Goal: Transaction & Acquisition: Purchase product/service

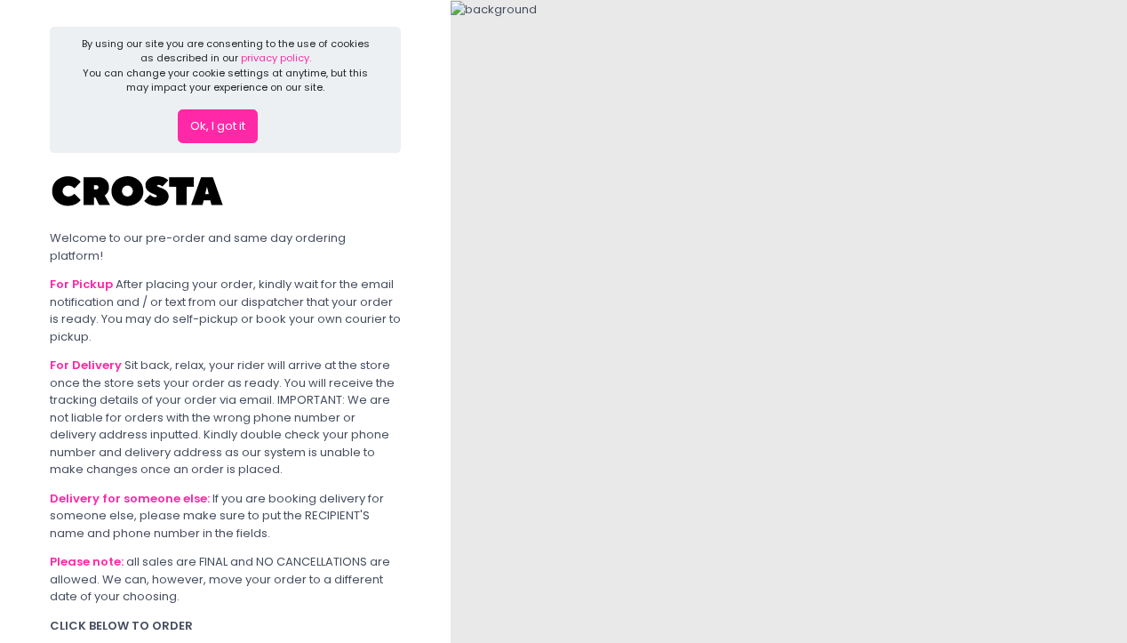
click at [237, 133] on button "Ok, I got it" at bounding box center [218, 126] width 80 height 34
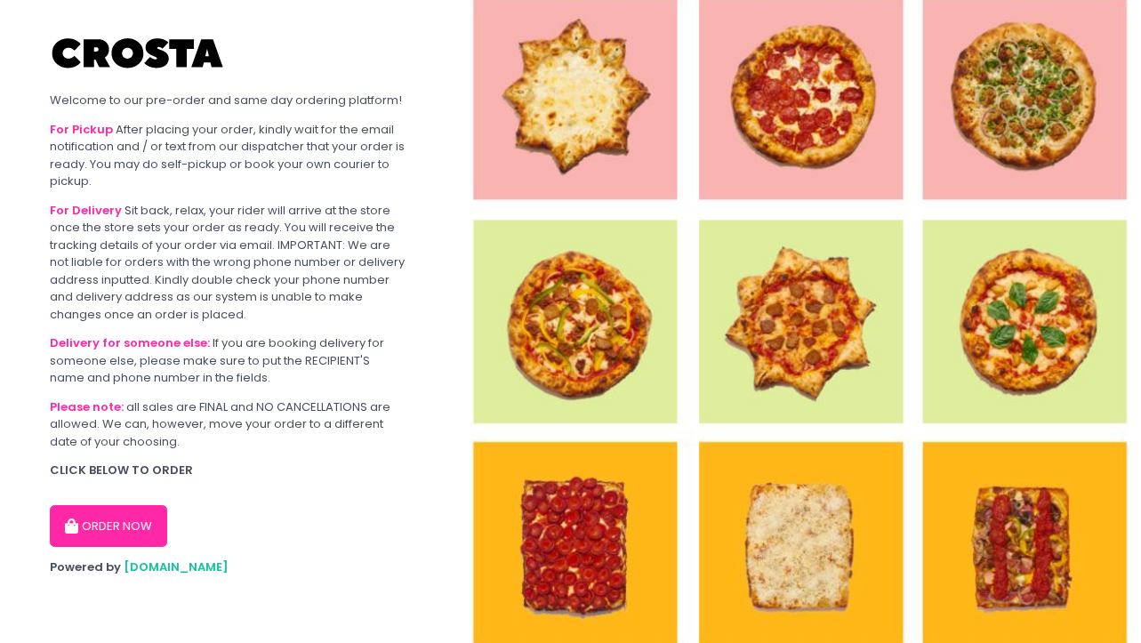
click at [107, 535] on button "ORDER NOW" at bounding box center [108, 526] width 117 height 43
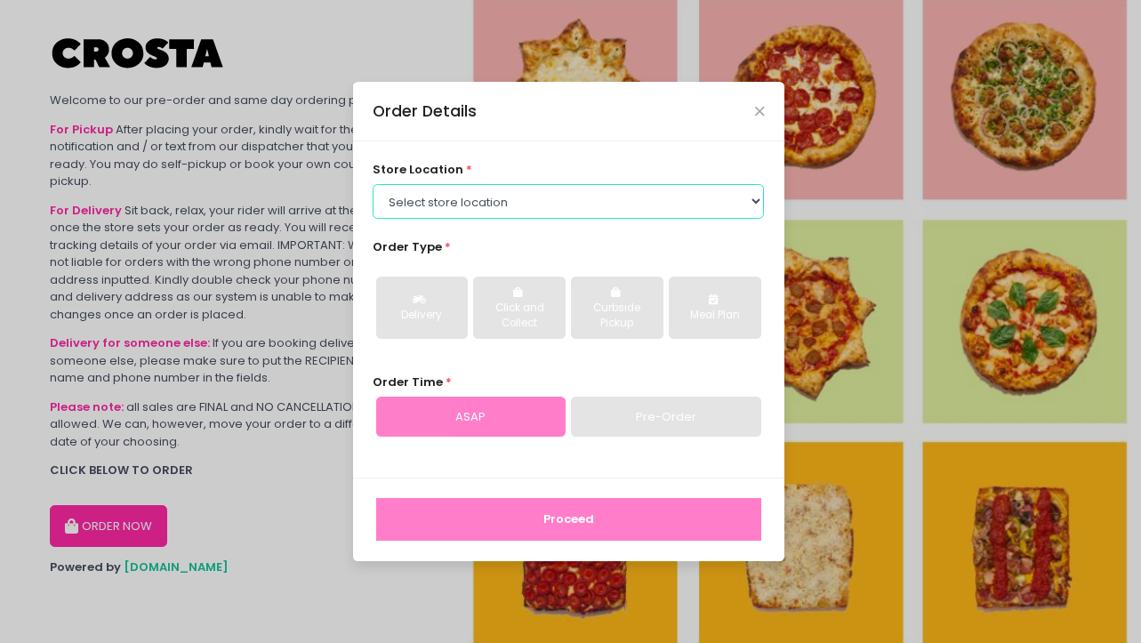
click at [515, 189] on select "Select store location [PERSON_NAME] Pizza - [PERSON_NAME] Pizza - [GEOGRAPHIC_D…" at bounding box center [568, 201] width 391 height 34
select select "5fabb2e53664a8677beaeb89"
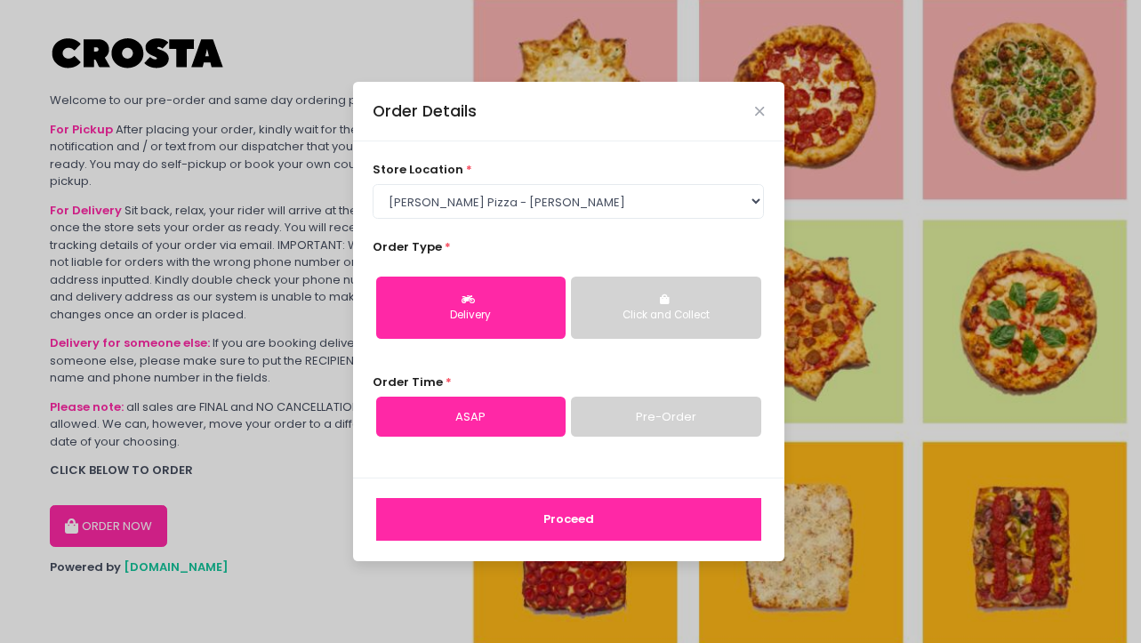
click at [512, 315] on div "Delivery" at bounding box center [471, 316] width 164 height 16
click at [629, 398] on link "Pre-Order" at bounding box center [665, 417] width 189 height 41
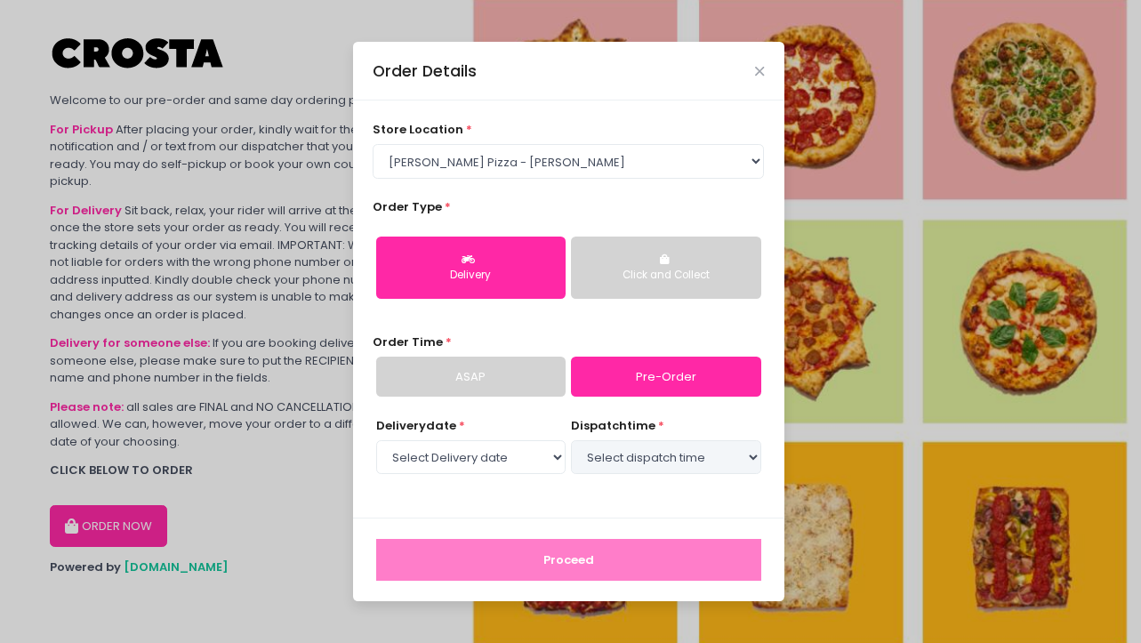
select select "[DATE]"
click at [609, 455] on select "Select dispatch time 05:00 PM - 05:30 PM 05:30 PM - 06:00 PM 06:00 PM - 06:30 P…" at bounding box center [665, 457] width 189 height 34
select select "20:00"
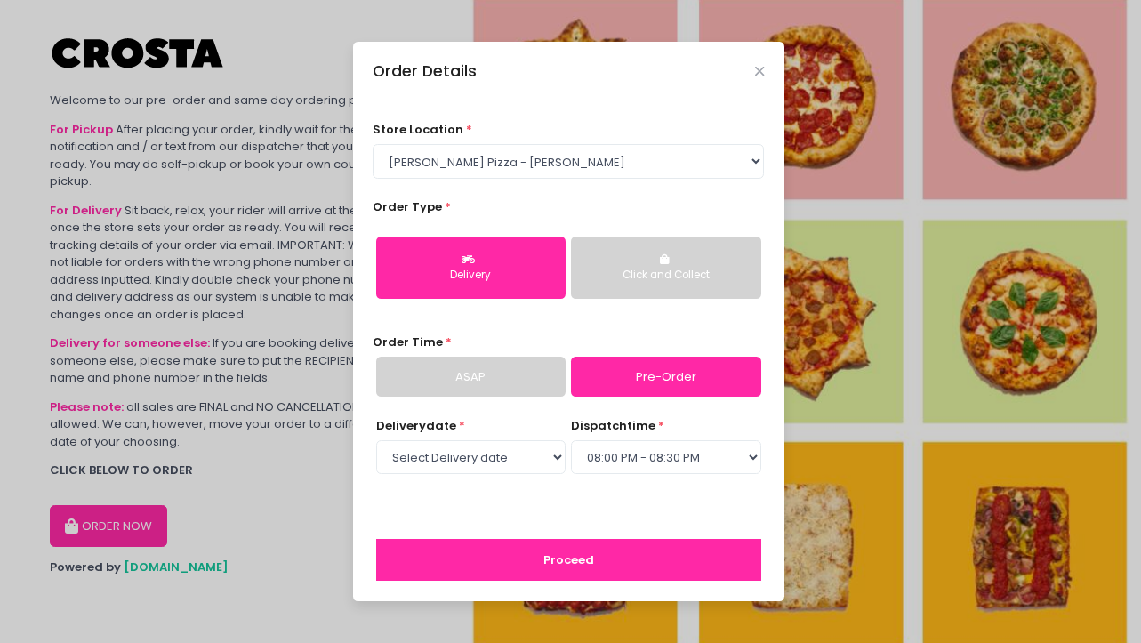
click at [525, 555] on button "Proceed" at bounding box center [568, 560] width 385 height 43
